Goal: Obtain resource: Download file/media

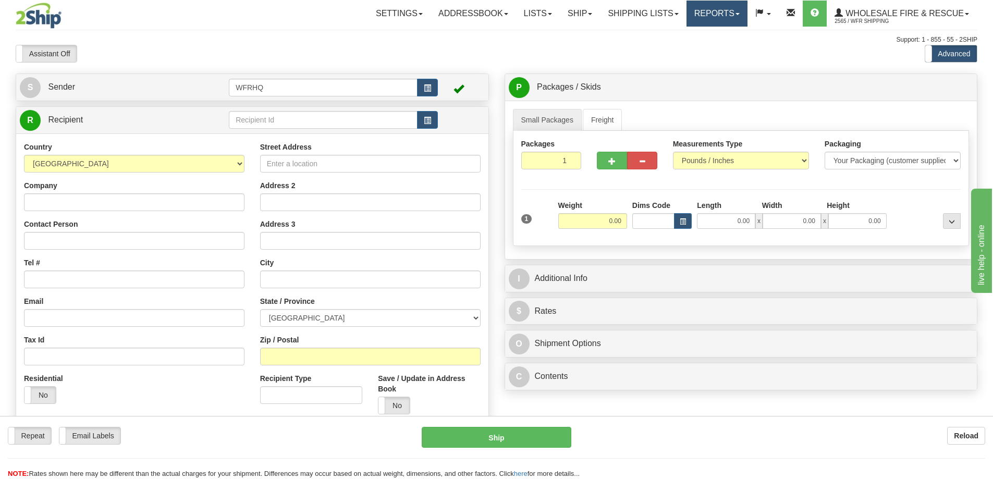
click at [702, 20] on link "Reports" at bounding box center [717, 14] width 61 height 26
click at [687, 32] on span "Standard" at bounding box center [677, 36] width 30 height 8
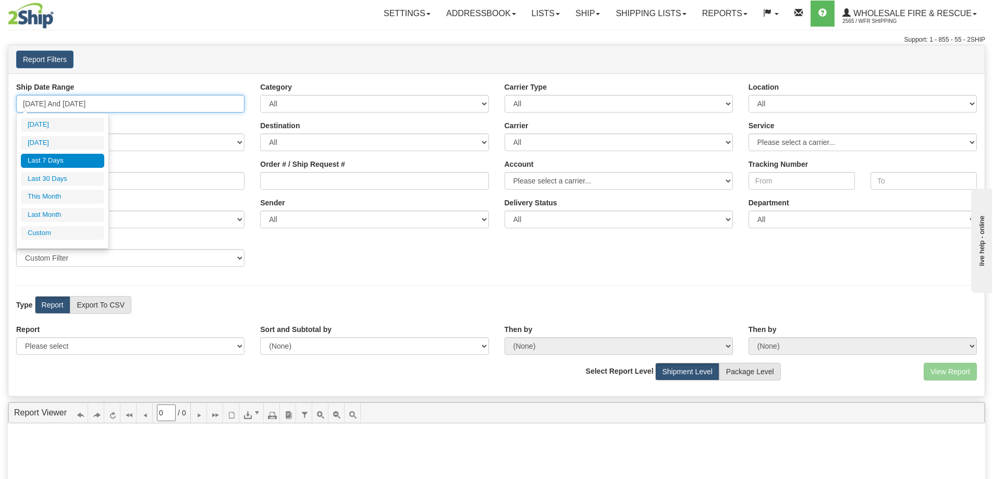
click at [108, 105] on input "[DATE] And [DATE]" at bounding box center [130, 104] width 228 height 18
click at [78, 144] on li "[DATE]" at bounding box center [62, 143] width 83 height 14
type input "[DATE] And [DATE]"
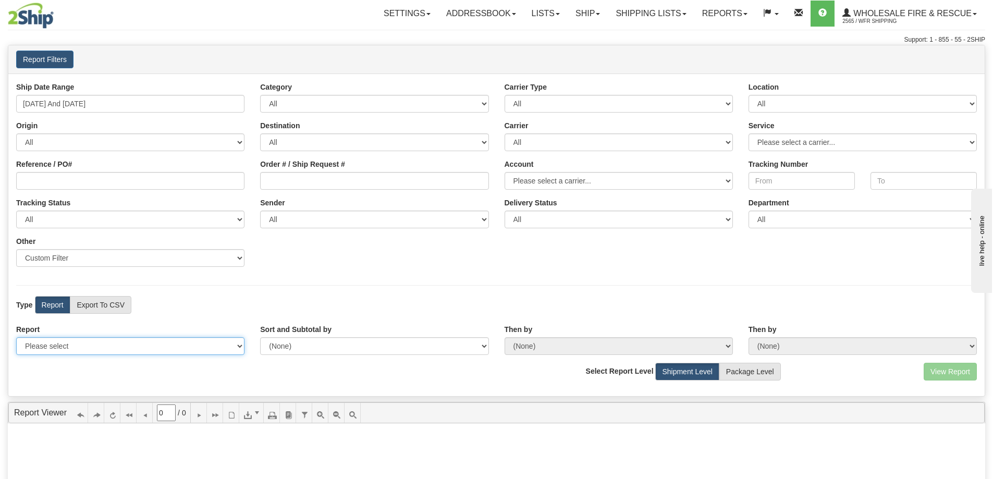
click at [64, 351] on select "Please select 1 Line Shipment Report Address Detail Basic Shipment Overview Can…" at bounding box center [130, 346] width 228 height 18
select select "Users\Full Reference Detail.trdx"
click at [16, 337] on select "Please select 1 Line Shipment Report Address Detail Basic Shipment Overview Can…" at bounding box center [130, 346] width 228 height 18
click at [954, 374] on button "View Report" at bounding box center [950, 372] width 53 height 18
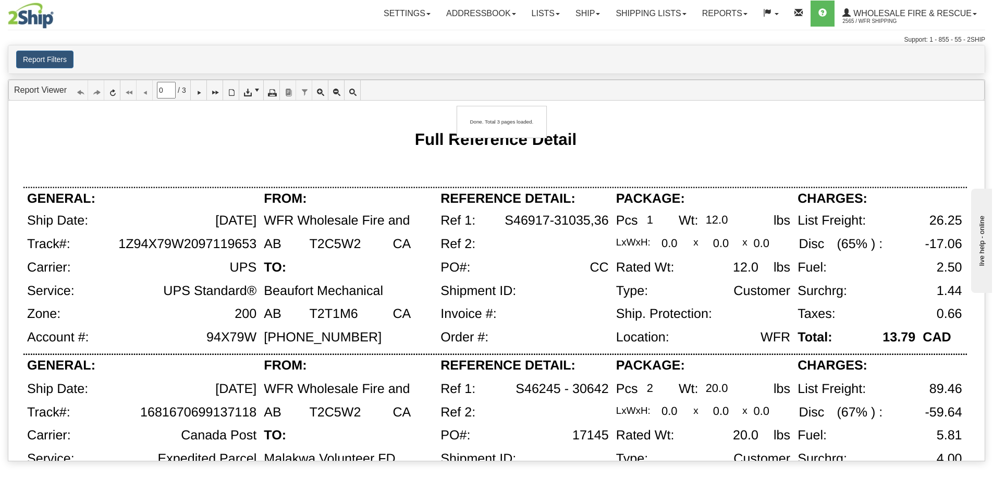
type input "1"
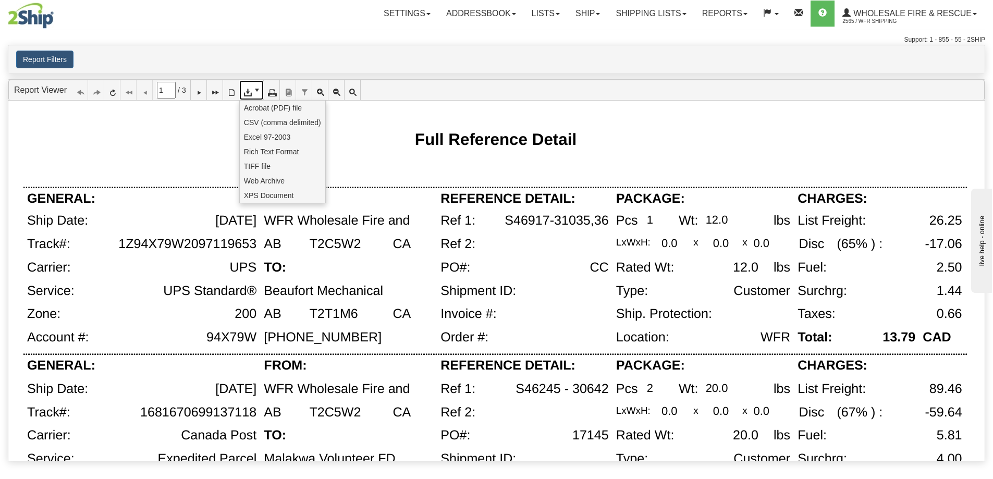
click at [251, 94] on icon at bounding box center [246, 90] width 7 height 7
click at [256, 125] on span "CSV (comma delimited)" at bounding box center [282, 122] width 77 height 10
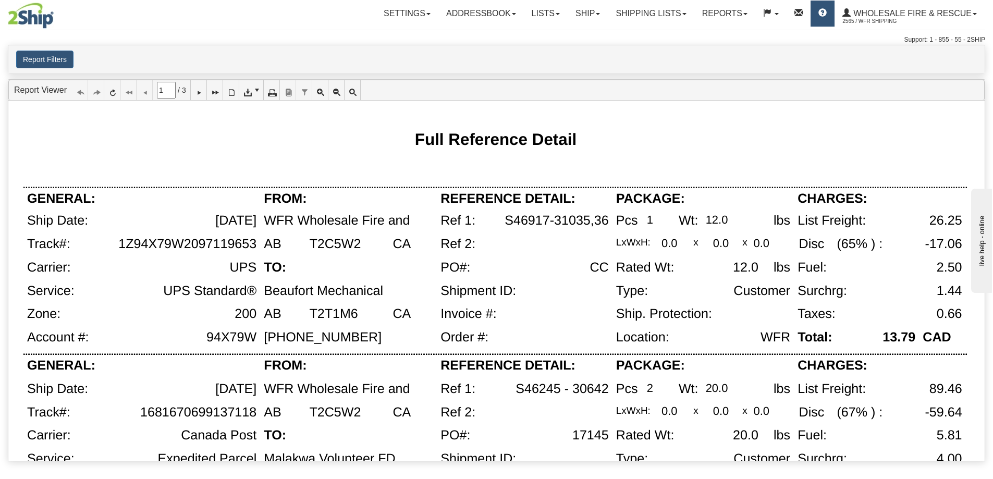
click at [825, 9] on span at bounding box center [823, 13] width 8 height 8
